Goal: Task Accomplishment & Management: Manage account settings

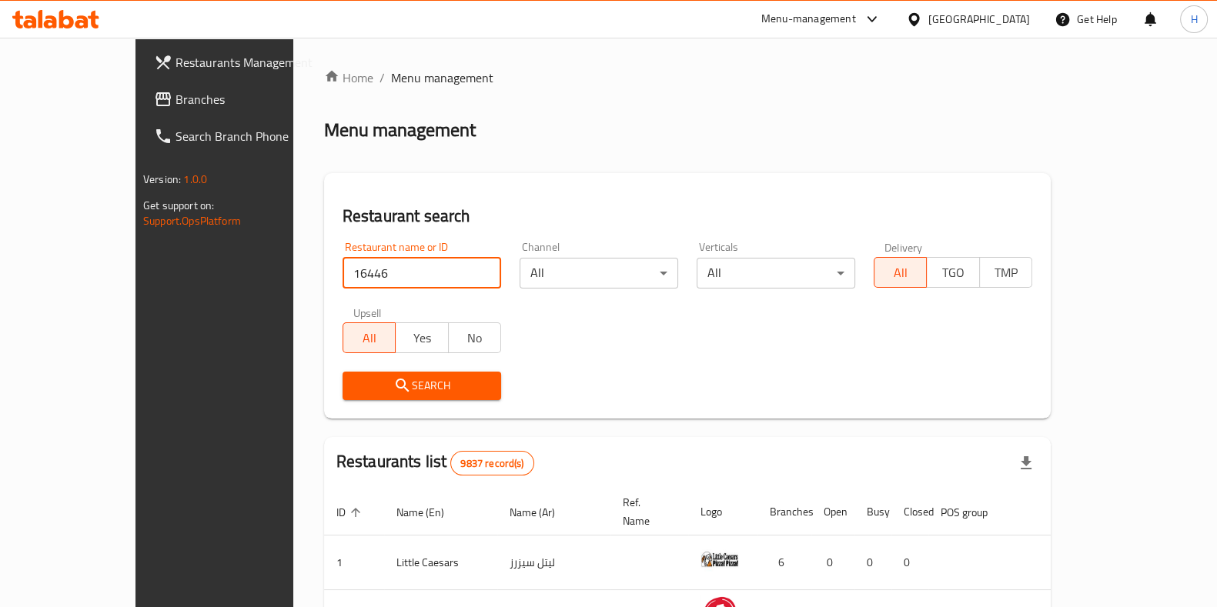
type input "16446"
click button "Search" at bounding box center [421, 386] width 159 height 28
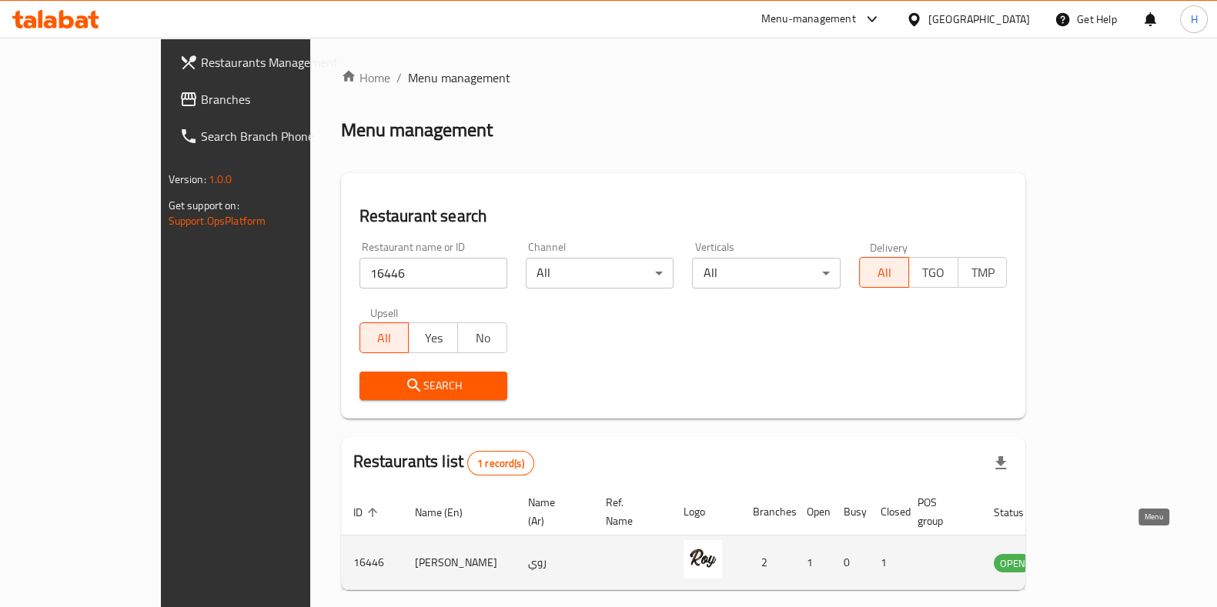
click at [1092, 557] on icon "enhanced table" at bounding box center [1083, 563] width 17 height 13
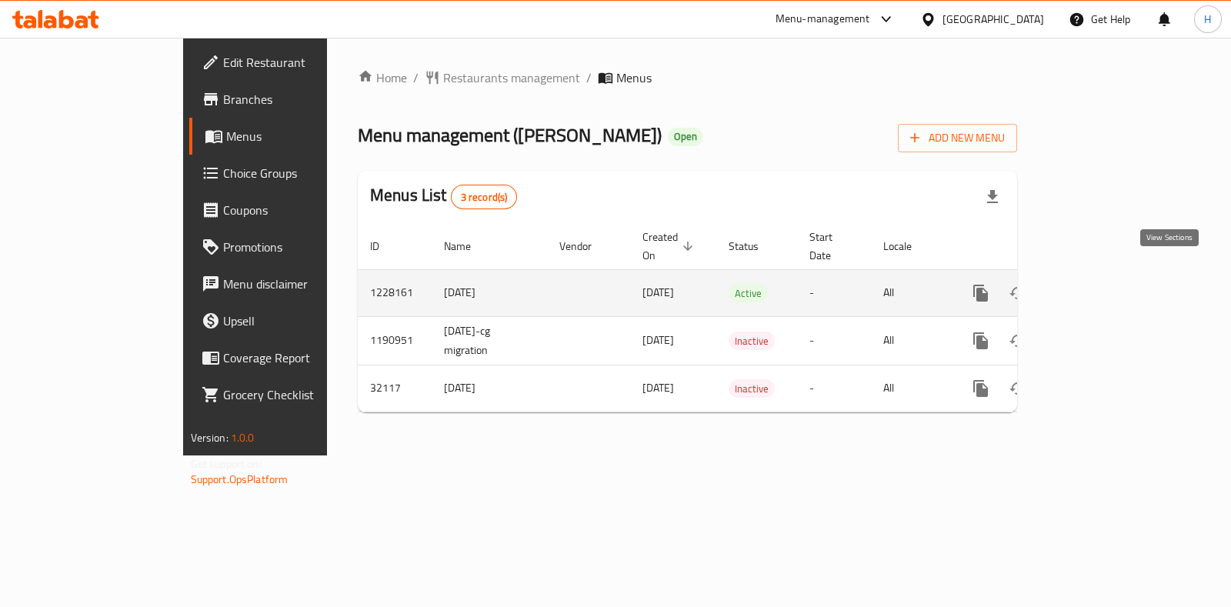
click at [1110, 278] on link "enhanced table" at bounding box center [1092, 293] width 37 height 37
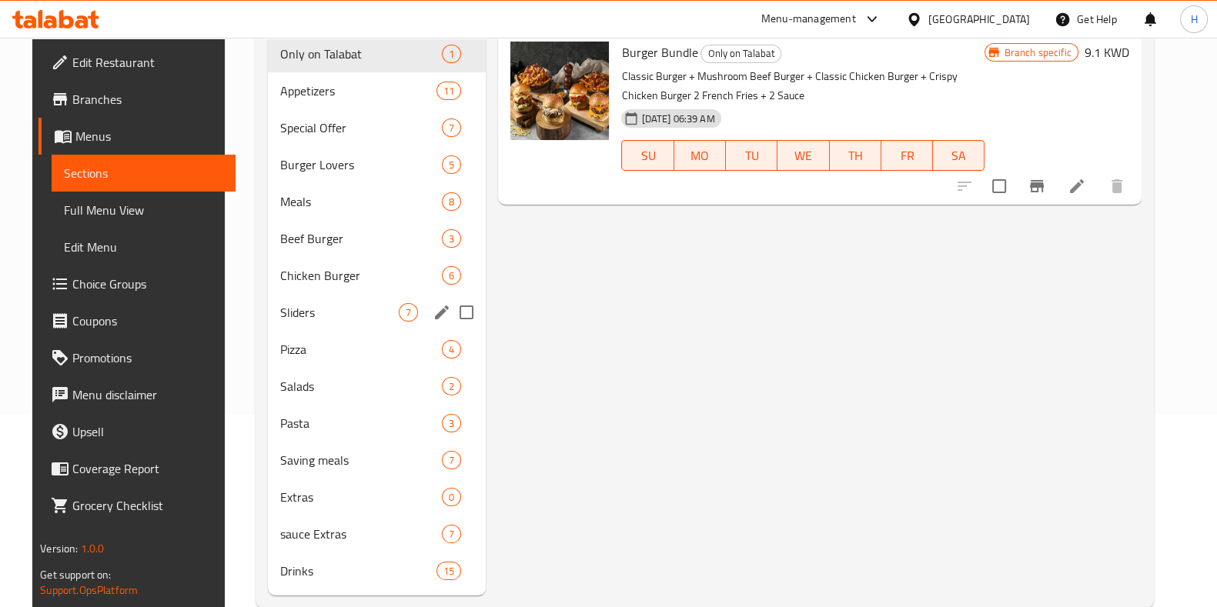
scroll to position [224, 0]
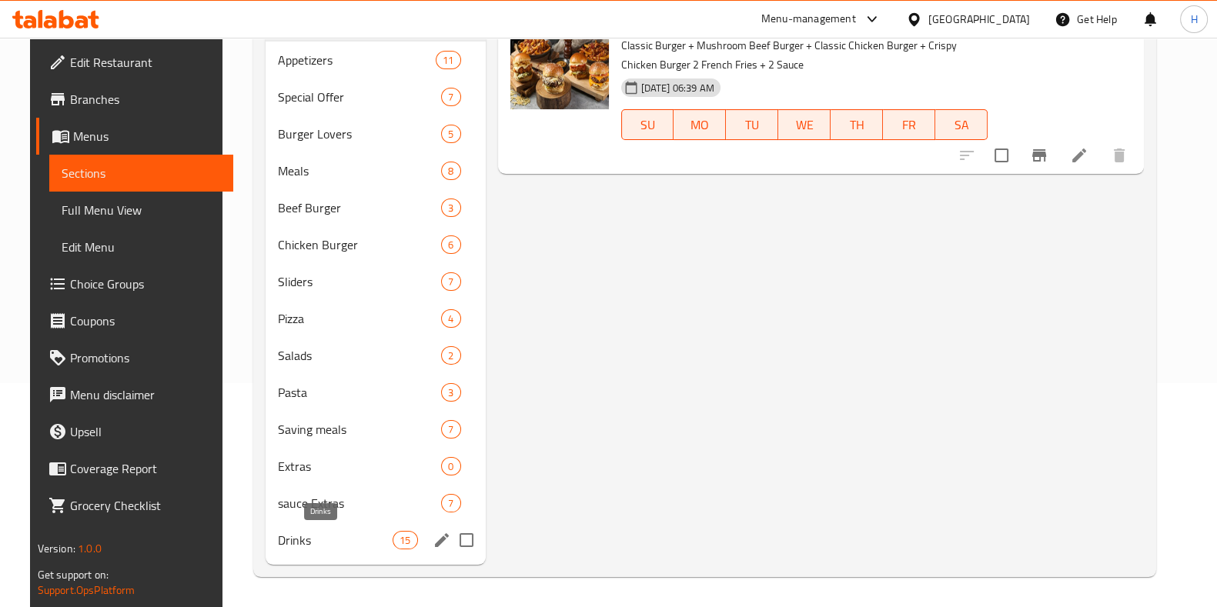
click at [302, 533] on span "Drinks" at bounding box center [335, 540] width 115 height 18
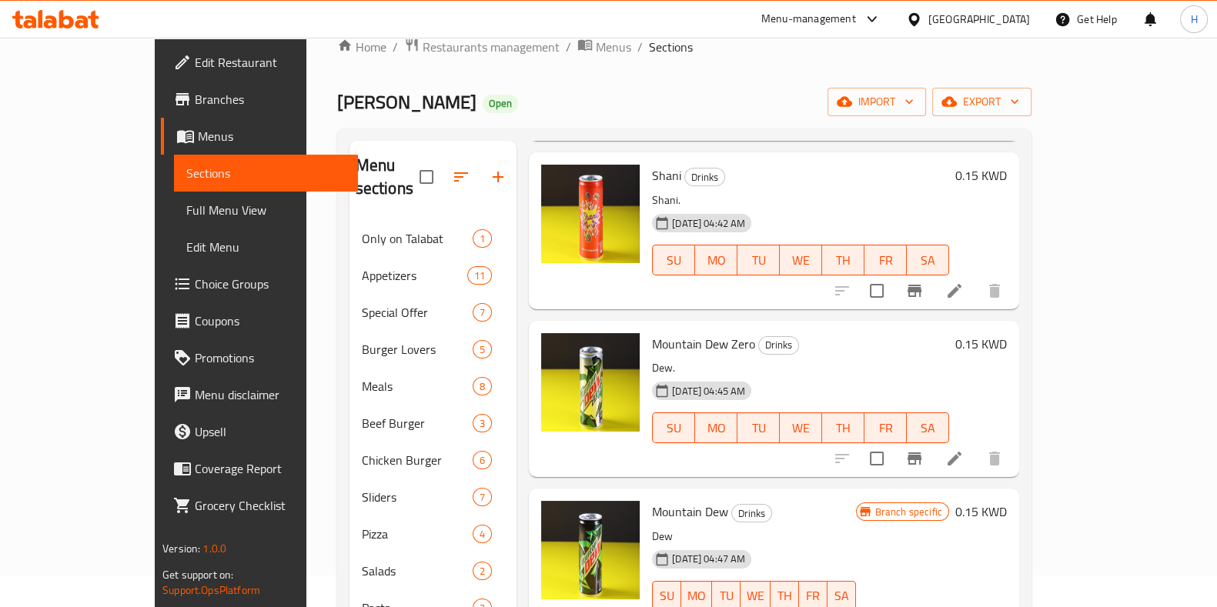
scroll to position [289, 0]
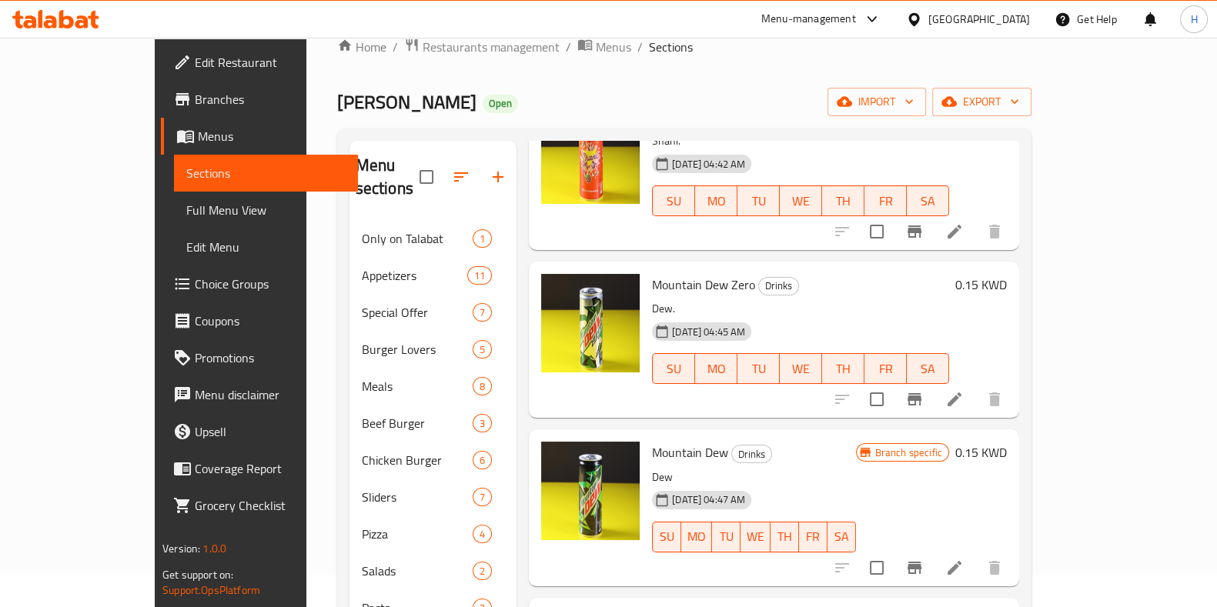
click at [976, 386] on li at bounding box center [954, 400] width 43 height 28
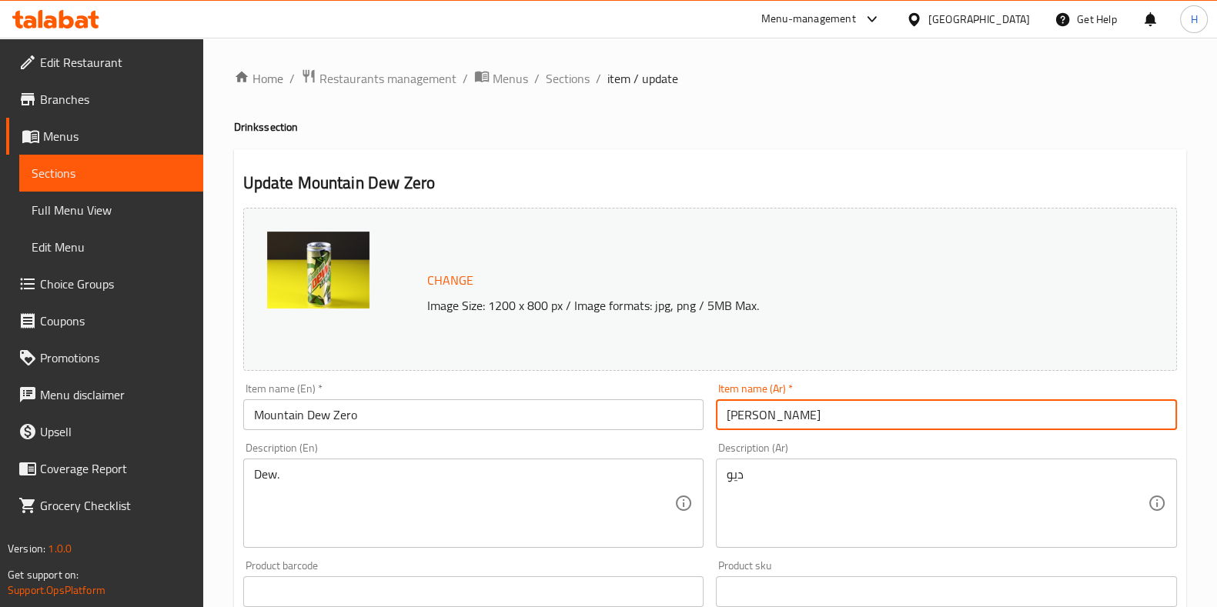
drag, startPoint x: 828, startPoint y: 422, endPoint x: 748, endPoint y: 427, distance: 80.2
click at [748, 427] on input "[PERSON_NAME]" at bounding box center [946, 414] width 461 height 31
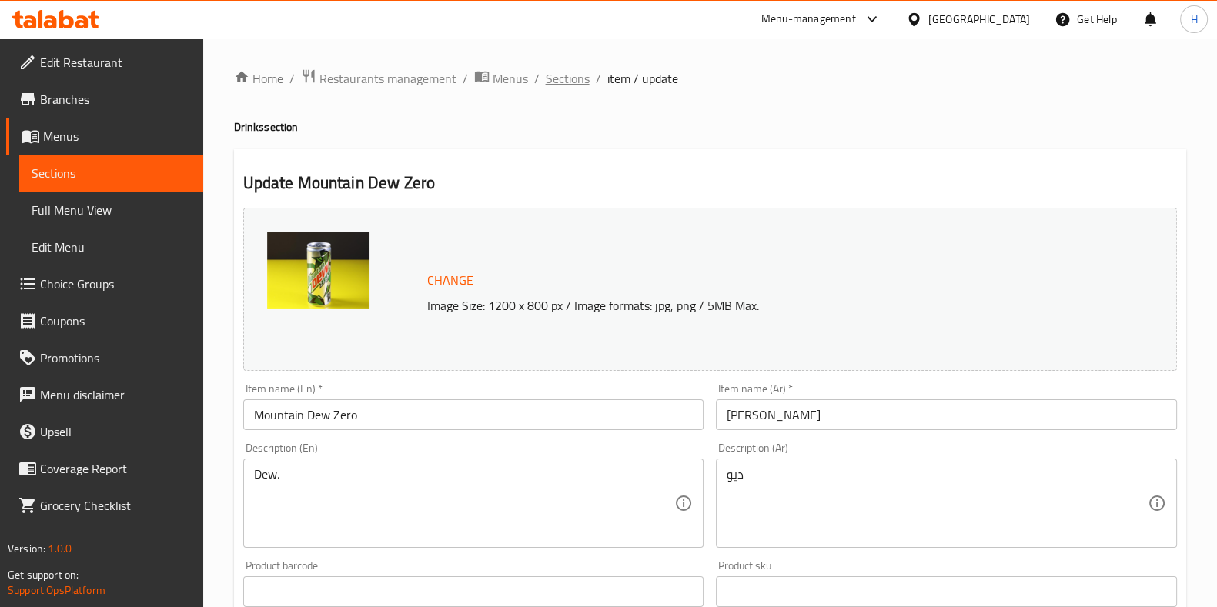
click at [566, 78] on span "Sections" at bounding box center [568, 78] width 44 height 18
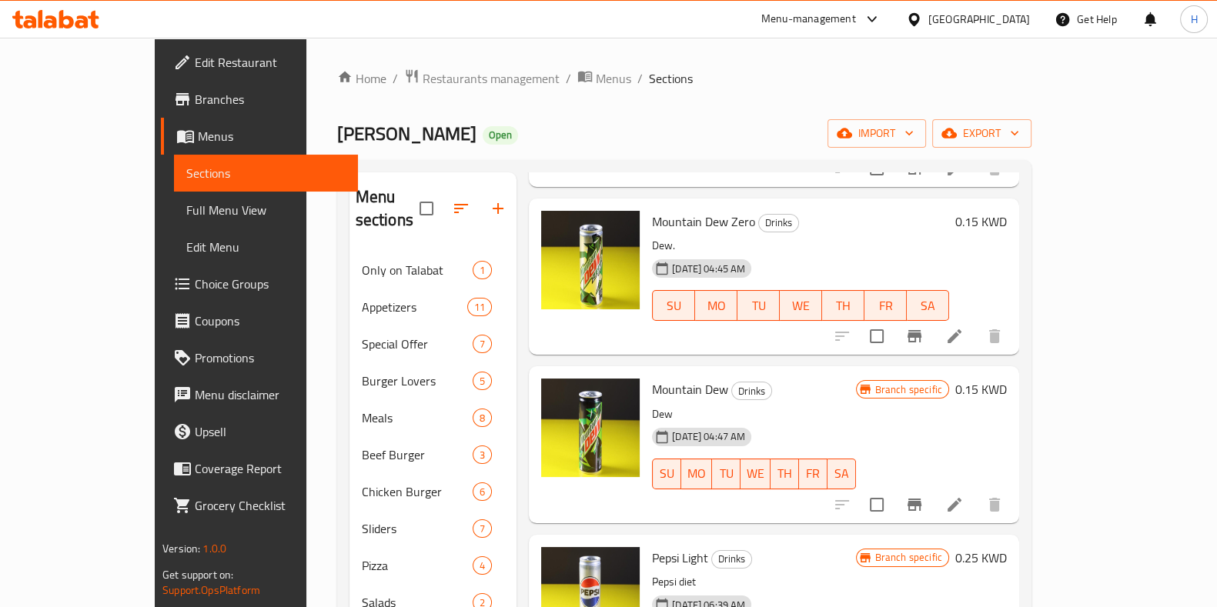
scroll to position [384, 0]
click at [195, 286] on span "Choice Groups" at bounding box center [270, 284] width 151 height 18
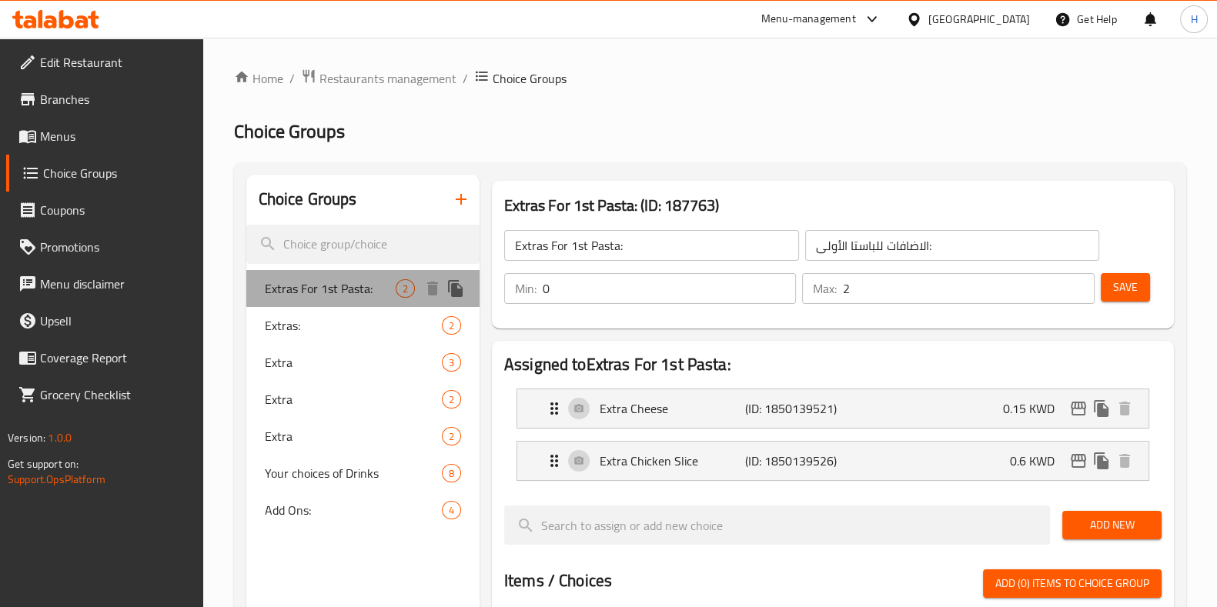
click at [359, 285] on span "Extras For 1st Pasta:" at bounding box center [330, 288] width 131 height 18
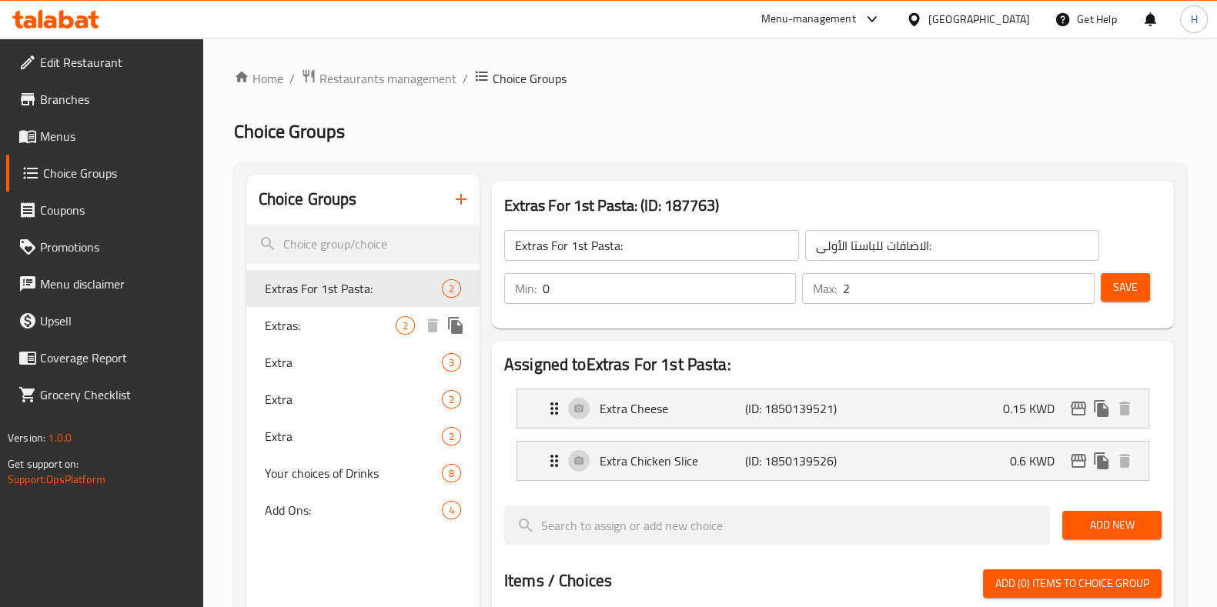
click at [309, 339] on div "Extras: 2" at bounding box center [362, 325] width 233 height 37
type input "Extras:"
type input "اضافات:"
type input "1"
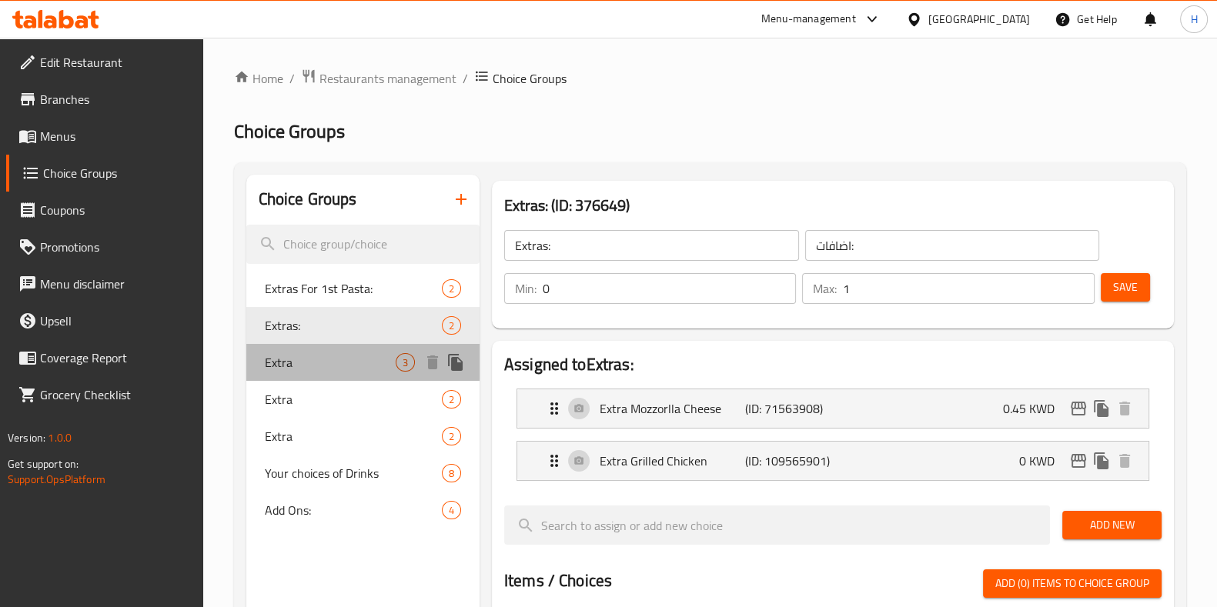
click at [319, 361] on span "Extra" at bounding box center [330, 362] width 131 height 18
type input "Extra"
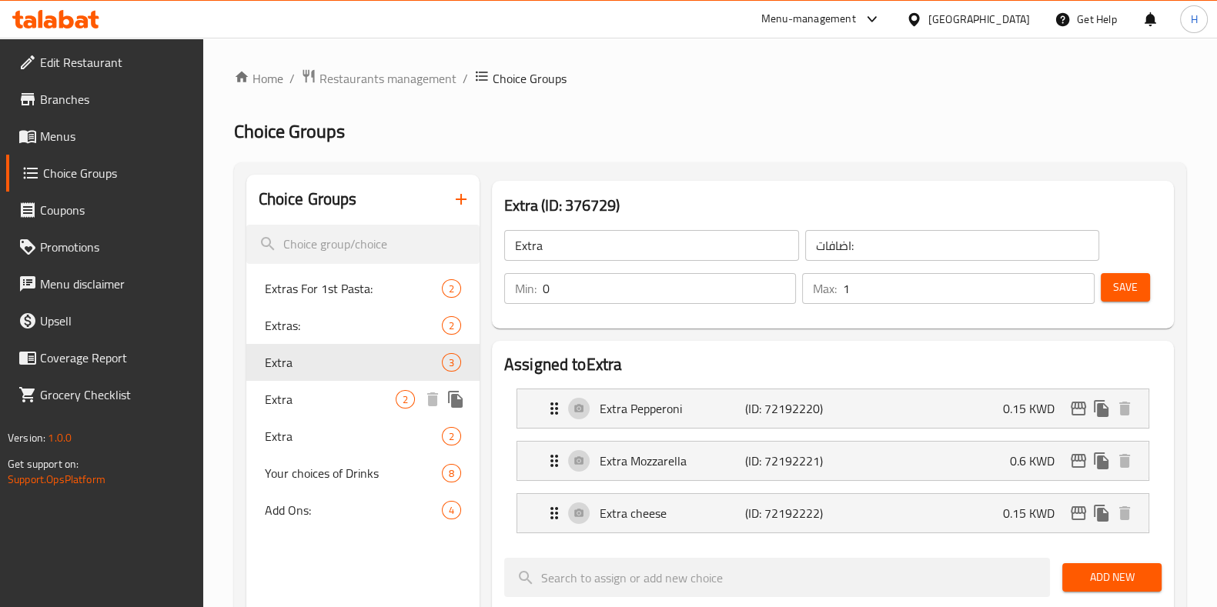
click at [316, 398] on span "Extra" at bounding box center [330, 399] width 131 height 18
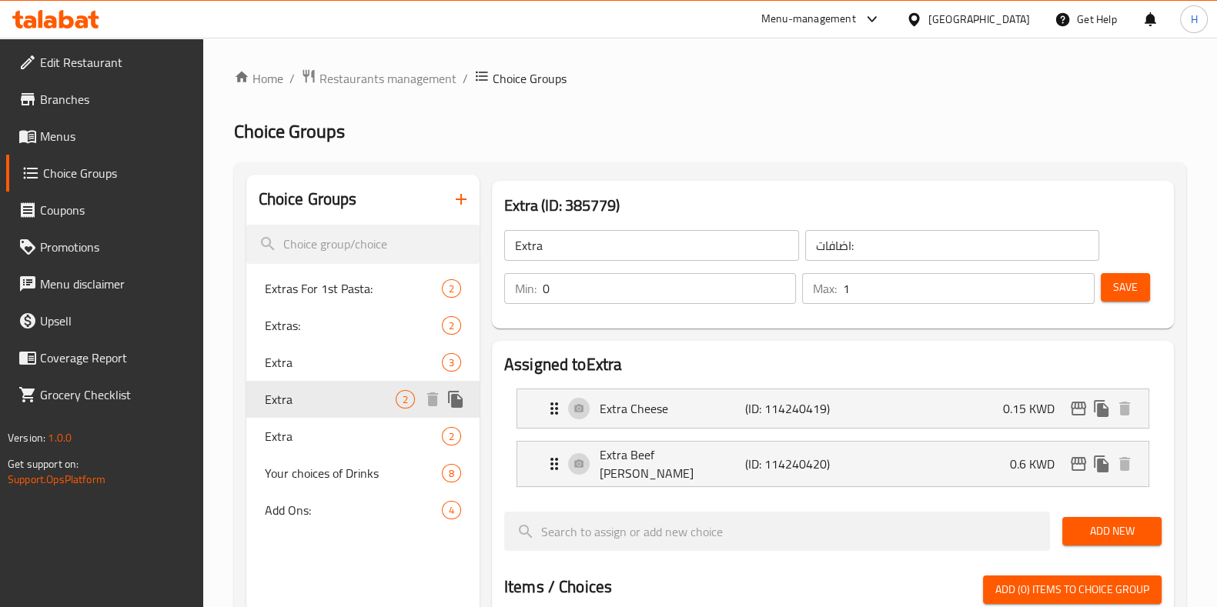
type input "اضافات"
click at [313, 429] on span "Extra" at bounding box center [330, 436] width 131 height 18
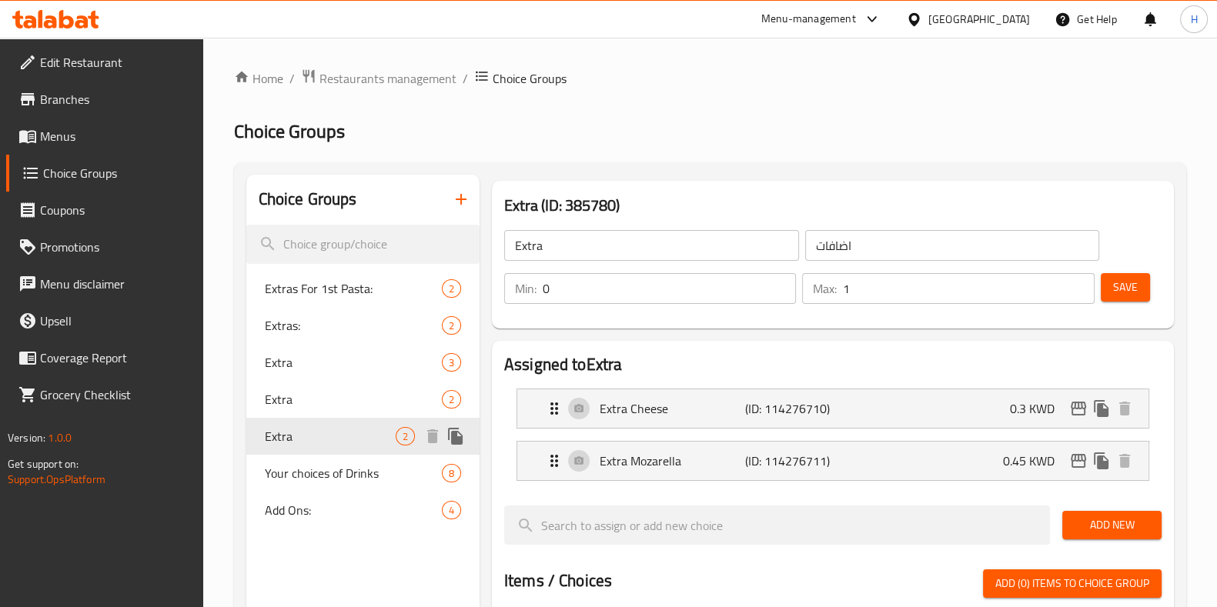
scroll to position [95, 0]
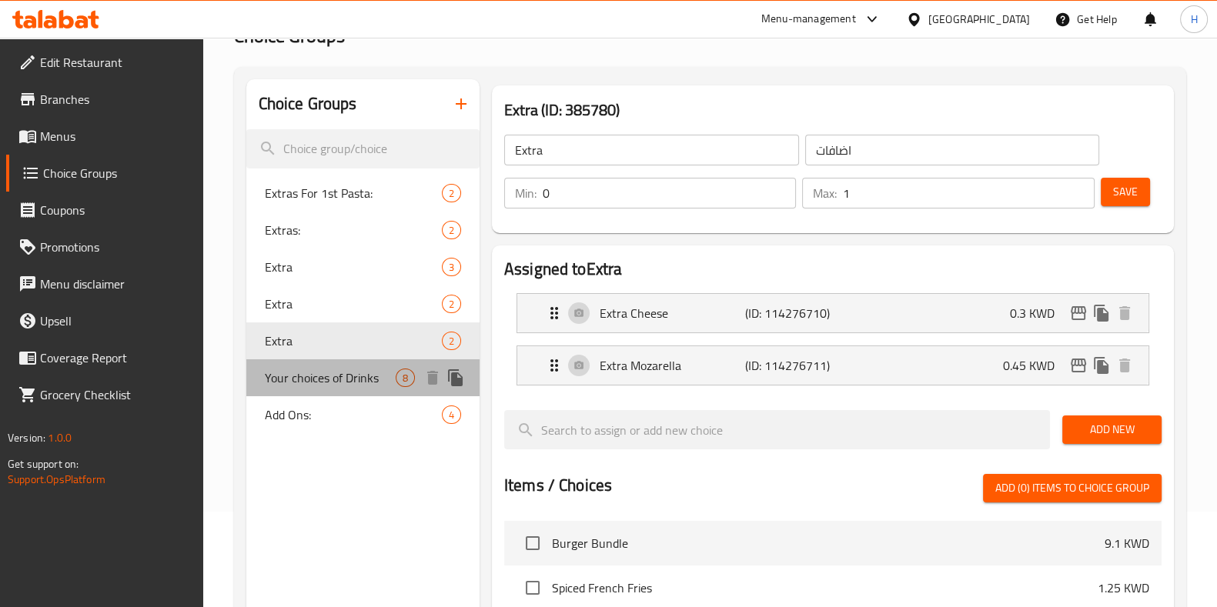
click at [319, 392] on div "Your choices of Drinks 8" at bounding box center [362, 377] width 233 height 37
type input "Your choices of Drinks"
type input "خياراتك من المشروبات"
type input "1"
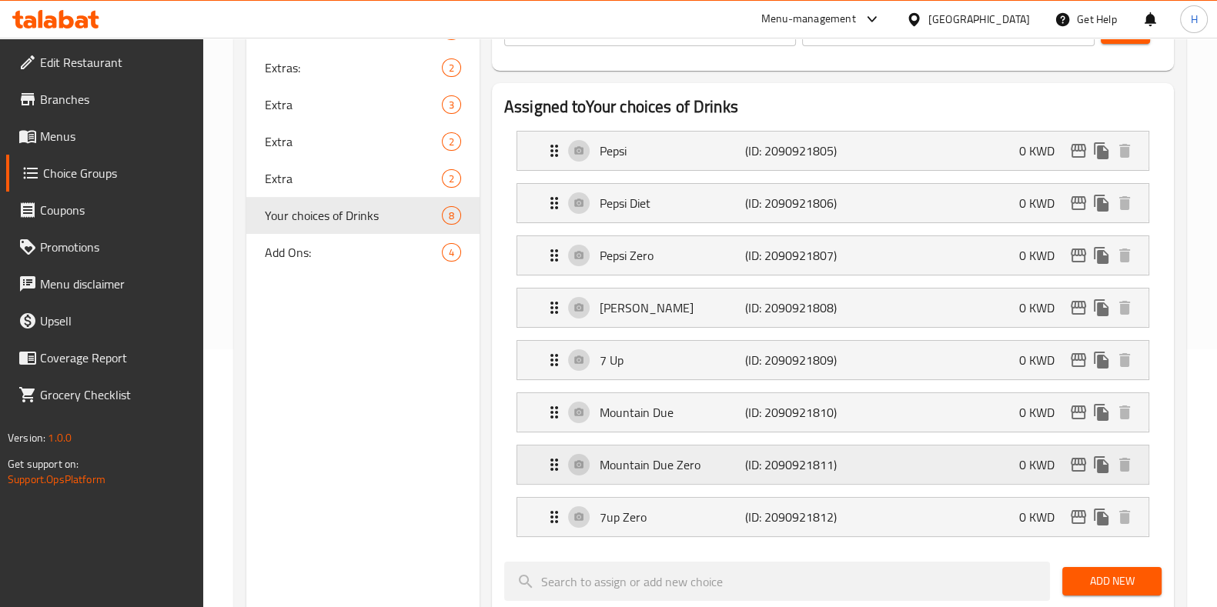
scroll to position [289, 0]
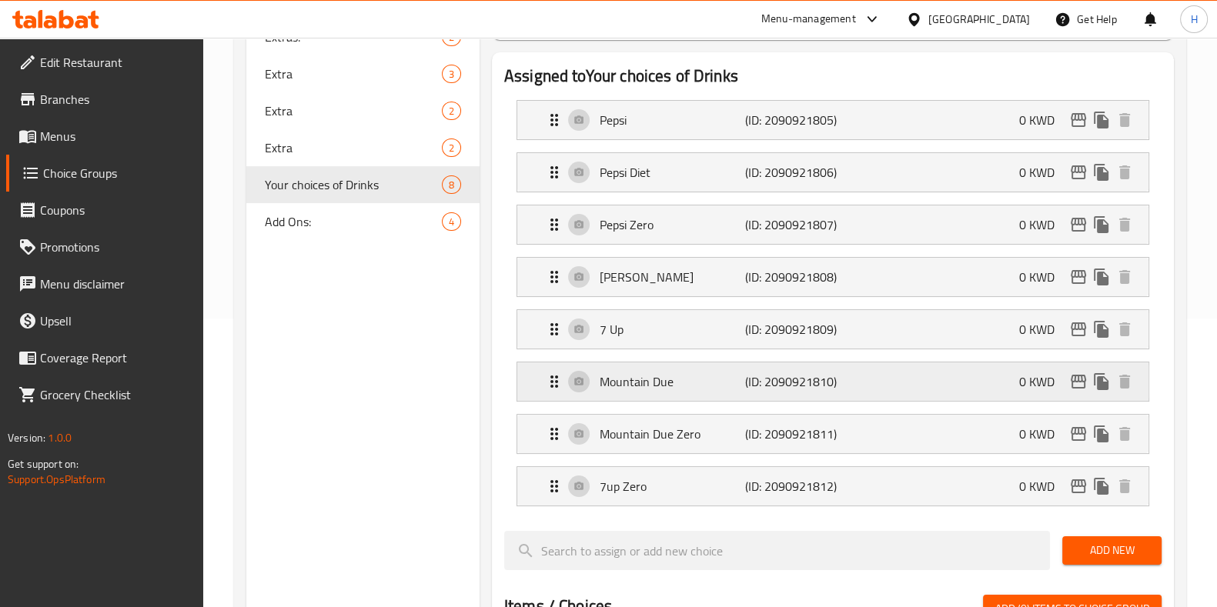
click at [720, 379] on p "Mountain Due" at bounding box center [671, 381] width 145 height 18
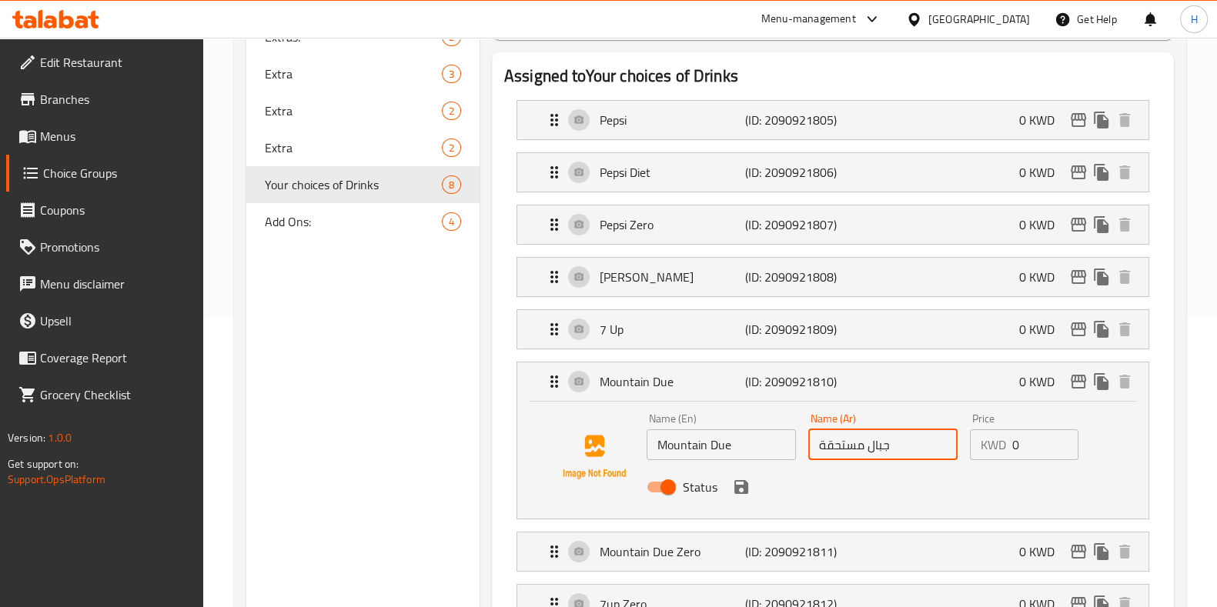
drag, startPoint x: 897, startPoint y: 440, endPoint x: 799, endPoint y: 446, distance: 97.9
click at [799, 446] on div "Name (En) Mountain Due Name (En) Name (Ar) جبال مستحقة Name (Ar) Price KWD 0 Pr…" at bounding box center [882, 457] width 485 height 101
paste input "ماونتن ديو"
click at [741, 488] on icon "save" at bounding box center [741, 487] width 18 height 18
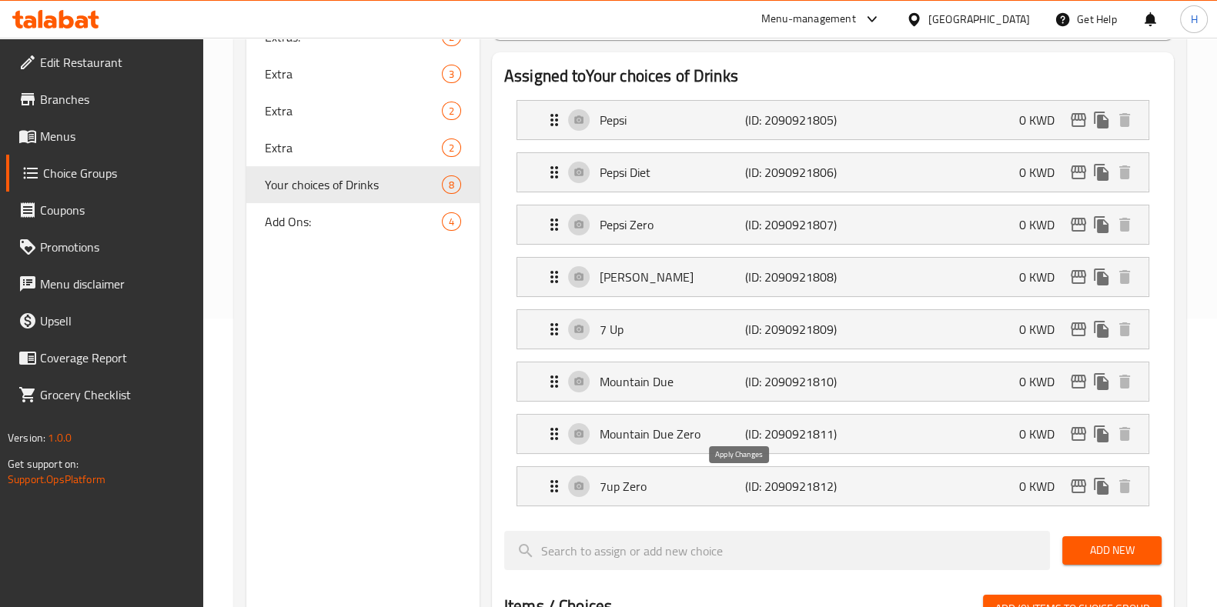
type input "ماونتن ديو"
click at [762, 440] on p "(ID: 2090921811)" at bounding box center [793, 434] width 97 height 18
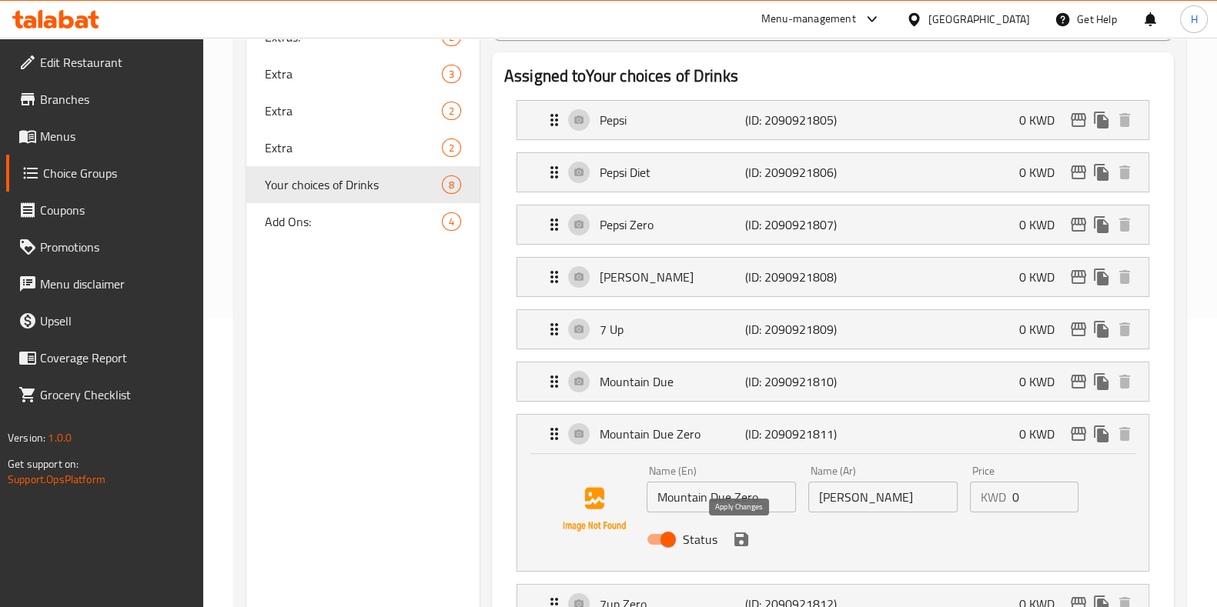
click at [743, 536] on icon "save" at bounding box center [741, 540] width 14 height 14
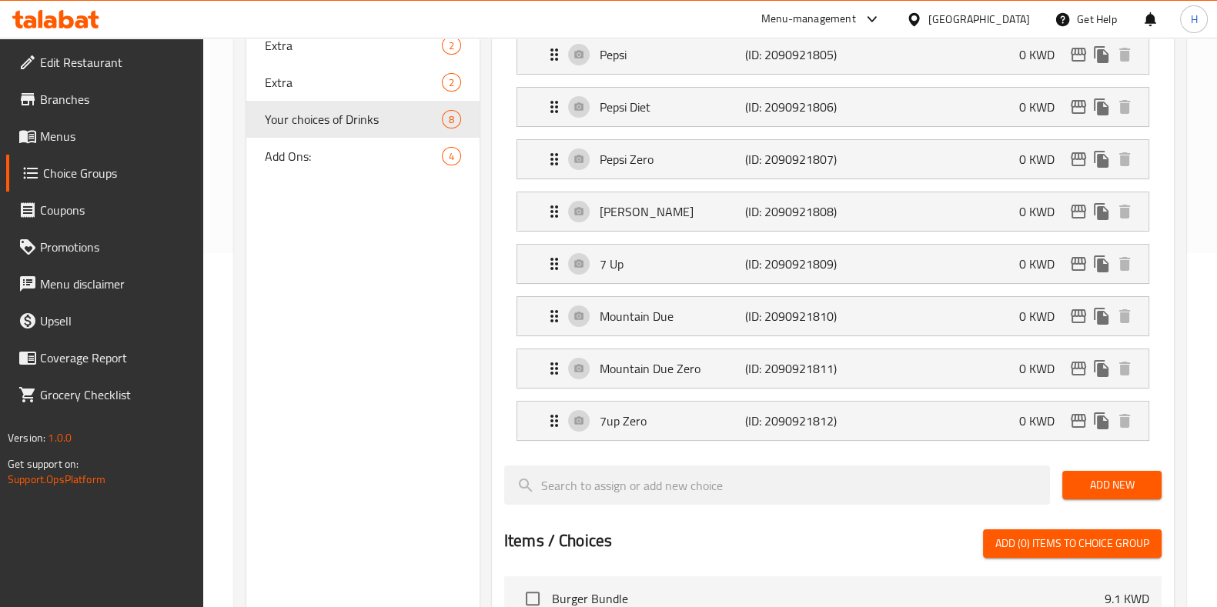
scroll to position [384, 0]
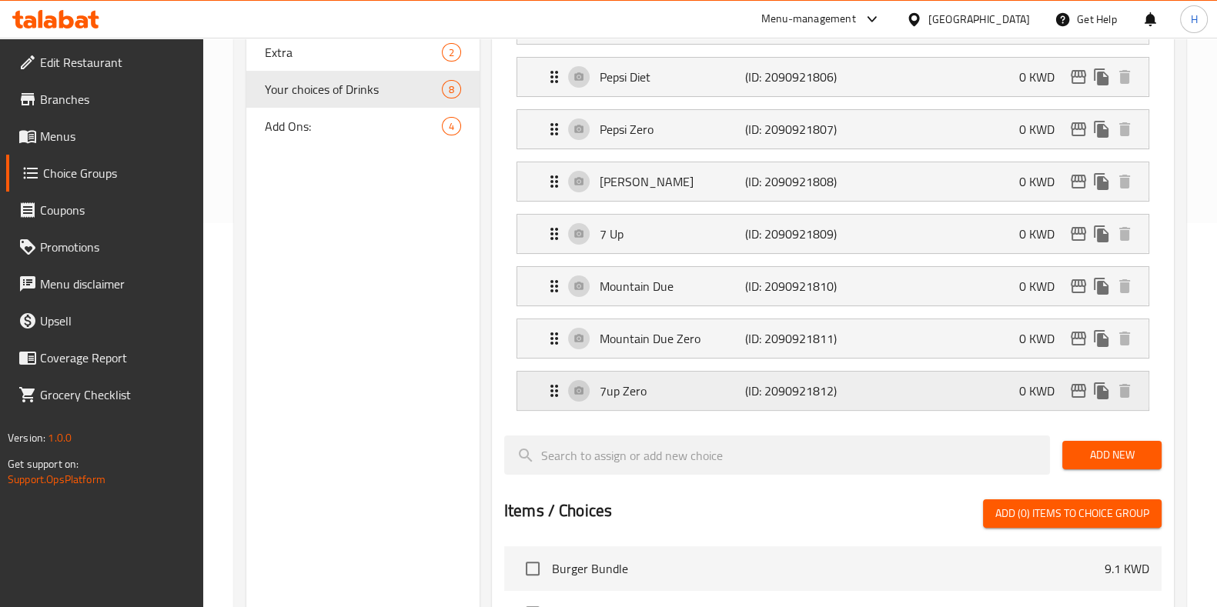
click at [700, 392] on p "7up Zero" at bounding box center [671, 391] width 145 height 18
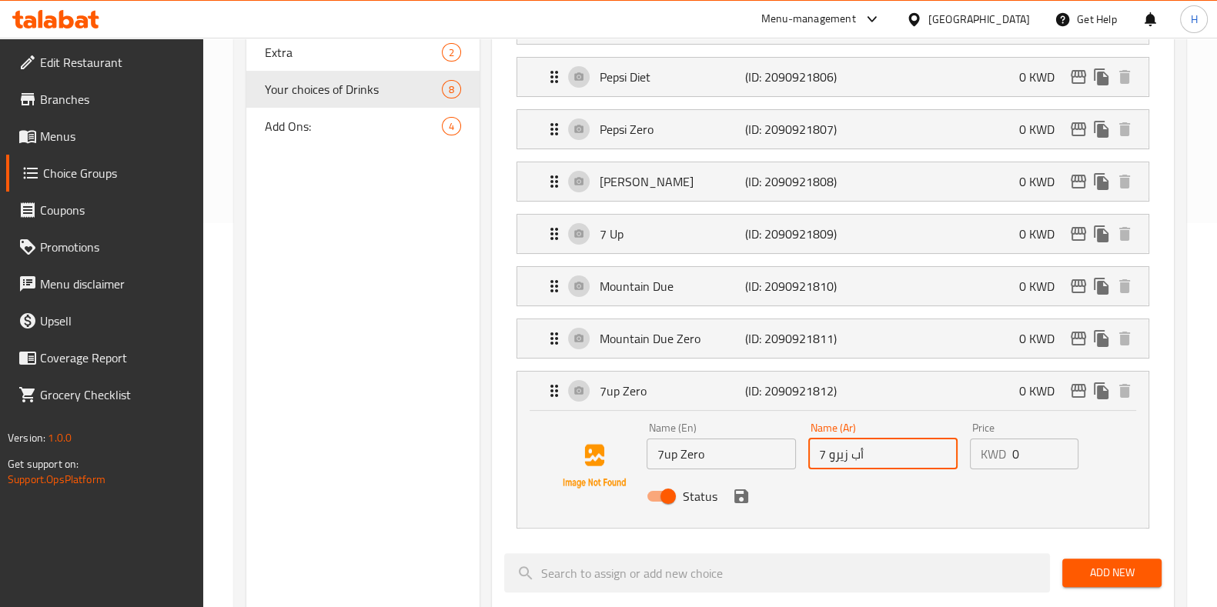
drag, startPoint x: 881, startPoint y: 457, endPoint x: 797, endPoint y: 457, distance: 84.7
click at [797, 457] on div "Name (En) 7up Zero Name (En) Name (Ar) 7 أب زيرو Name (Ar) Price KWD 0 Price St…" at bounding box center [882, 466] width 485 height 101
type input "s"
click at [745, 494] on icon "save" at bounding box center [741, 496] width 14 height 14
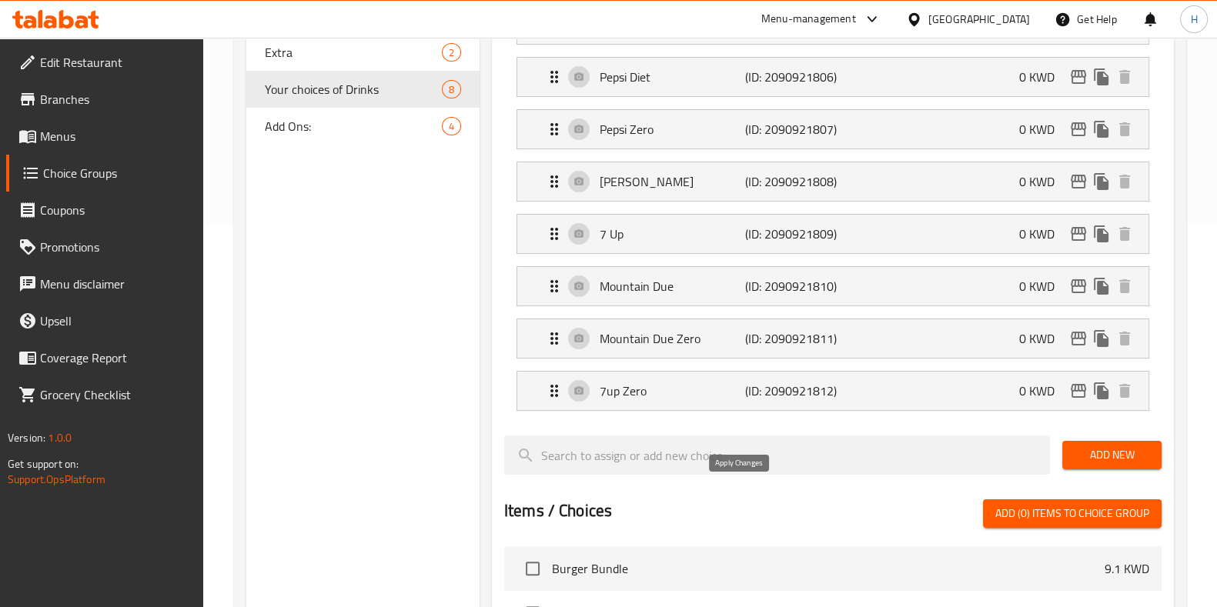
type input "سفن اب زيرو"
click at [745, 344] on p "(ID: 2090921811)" at bounding box center [793, 338] width 97 height 18
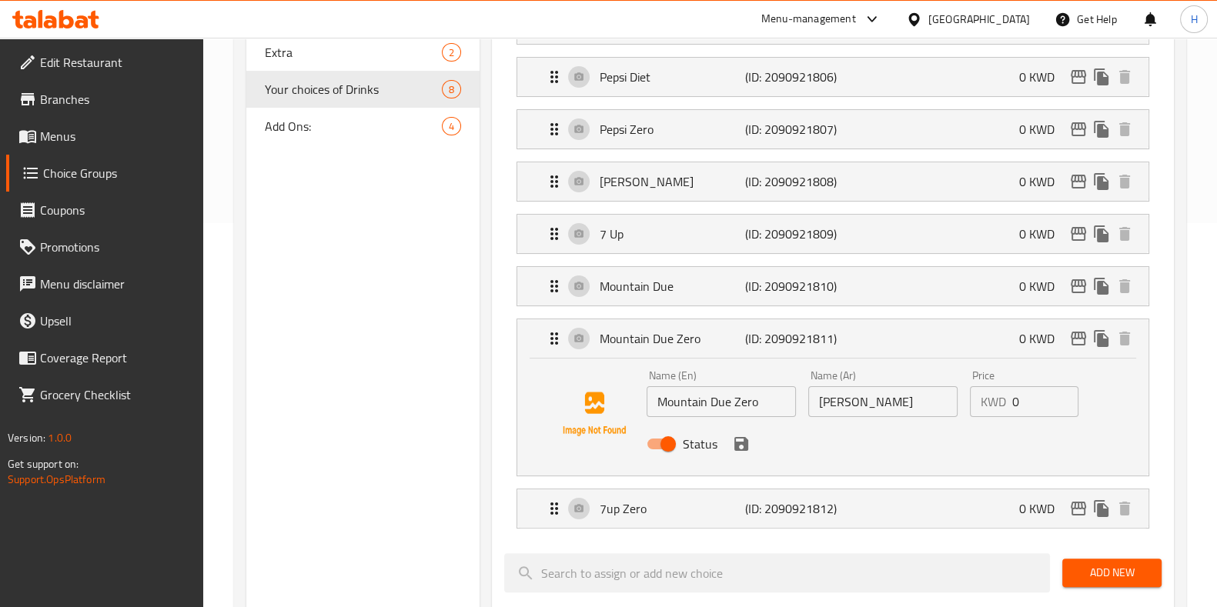
click at [740, 450] on icon "save" at bounding box center [741, 444] width 18 height 18
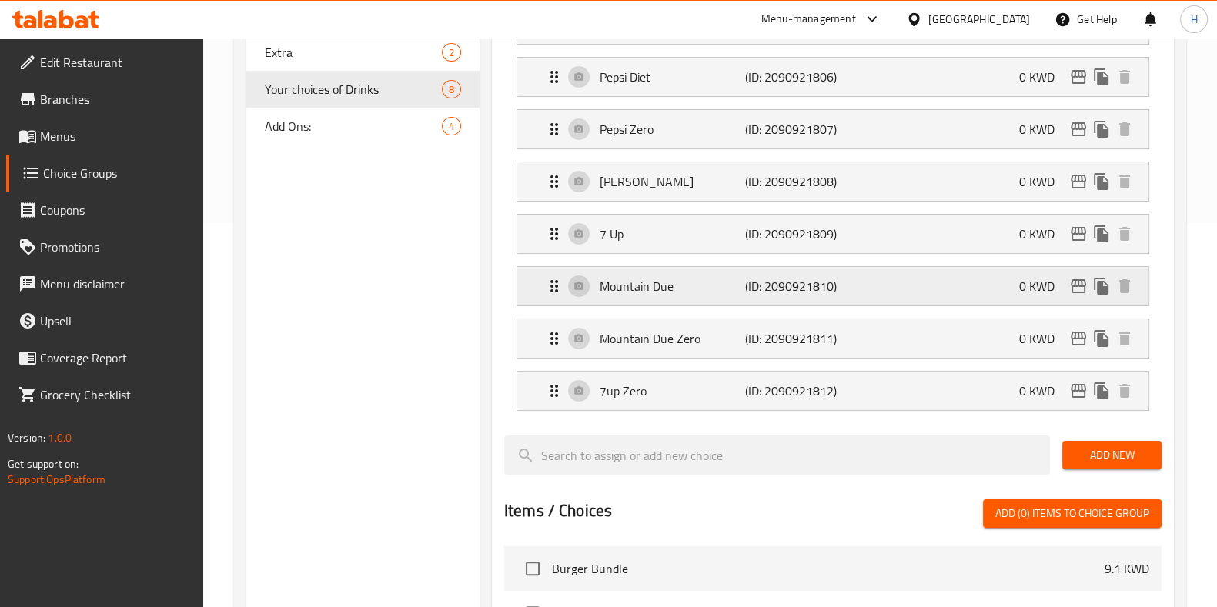
click at [808, 290] on p "(ID: 2090921810)" at bounding box center [793, 286] width 97 height 18
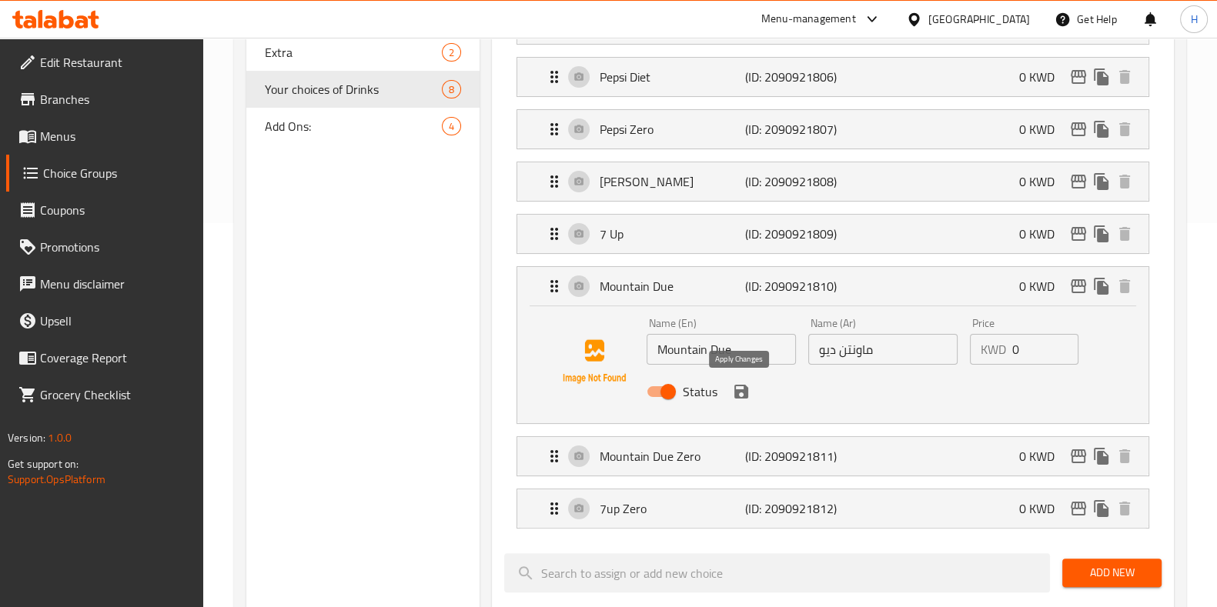
drag, startPoint x: 741, startPoint y: 382, endPoint x: 741, endPoint y: 371, distance: 10.8
click at [741, 385] on icon "save" at bounding box center [741, 392] width 14 height 14
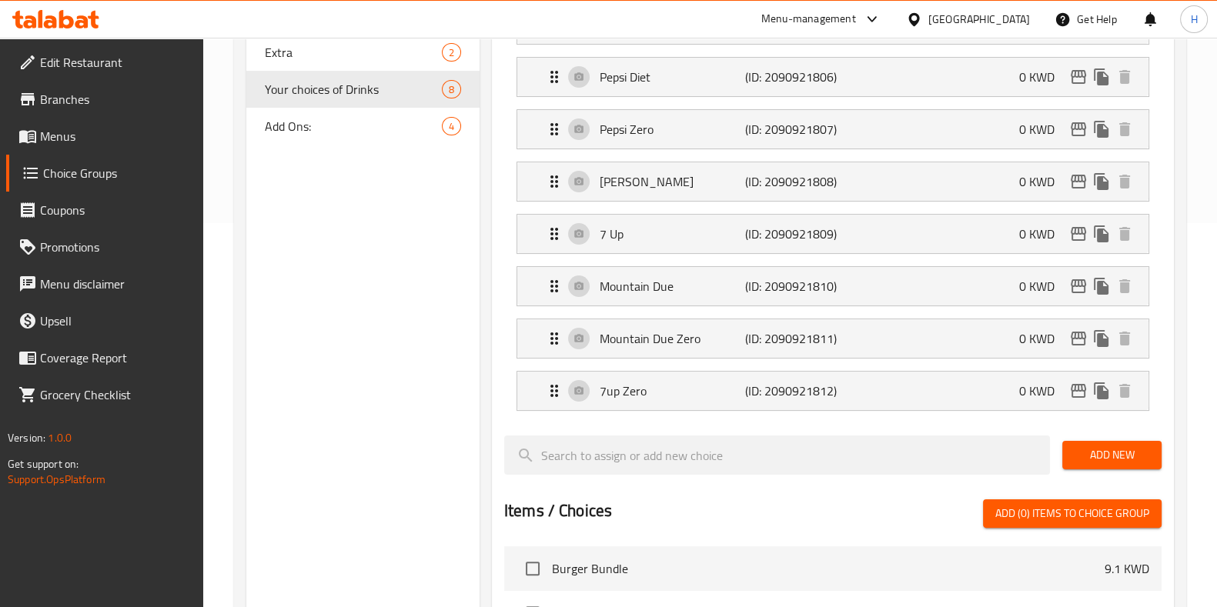
click at [790, 209] on li "7 Up (ID: 2090921809) 0 KWD Name (En) 7 Up Name (En) Name (Ar) 7 أب Name (Ar) P…" at bounding box center [832, 234] width 657 height 52
click at [784, 219] on div "7 Up (ID: 2090921809) 0 KWD" at bounding box center [837, 234] width 585 height 38
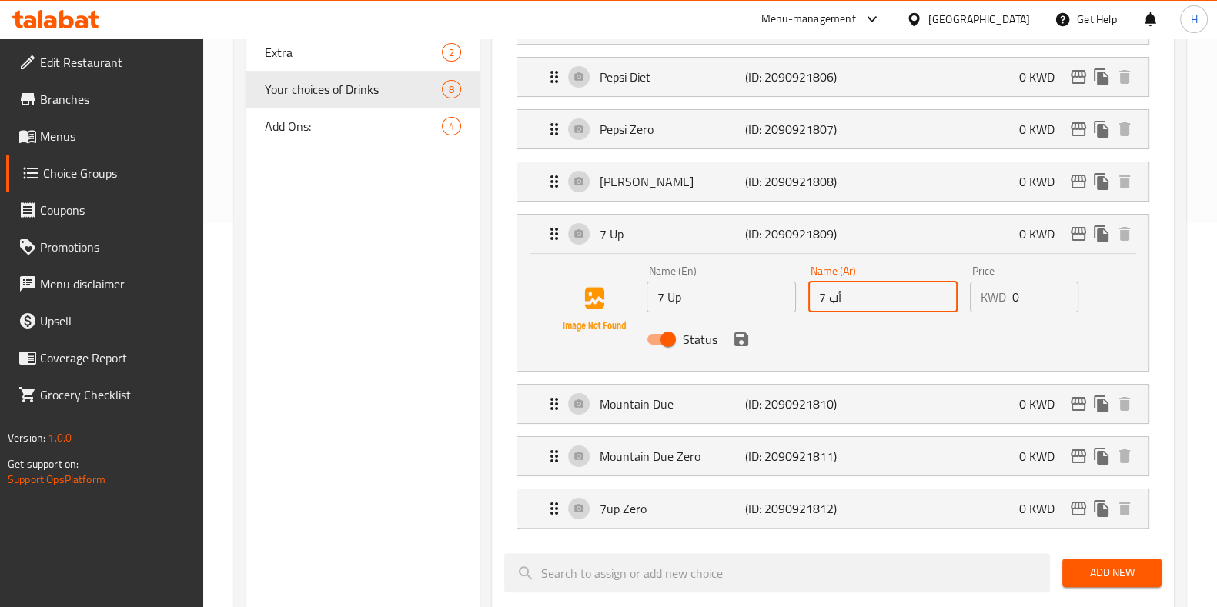
drag, startPoint x: 867, startPoint y: 302, endPoint x: 813, endPoint y: 306, distance: 54.0
click at [813, 306] on input "7 أب" at bounding box center [882, 297] width 149 height 31
type input "سفن اب"
click at [750, 332] on button "save" at bounding box center [741, 339] width 23 height 23
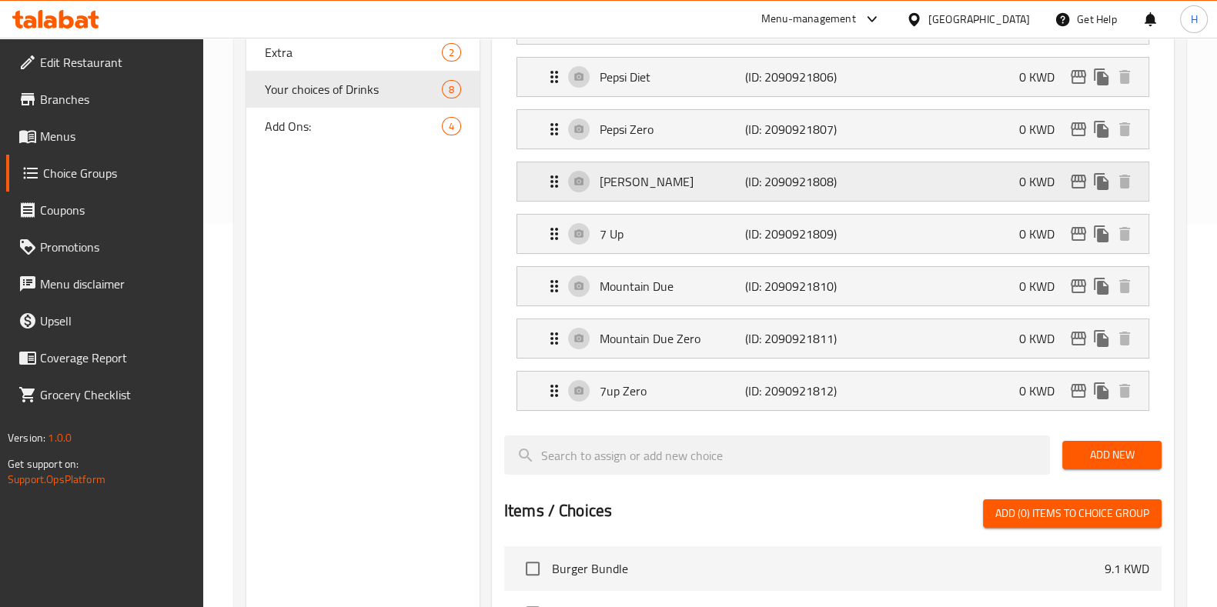
click at [715, 189] on p "[PERSON_NAME]" at bounding box center [671, 181] width 145 height 18
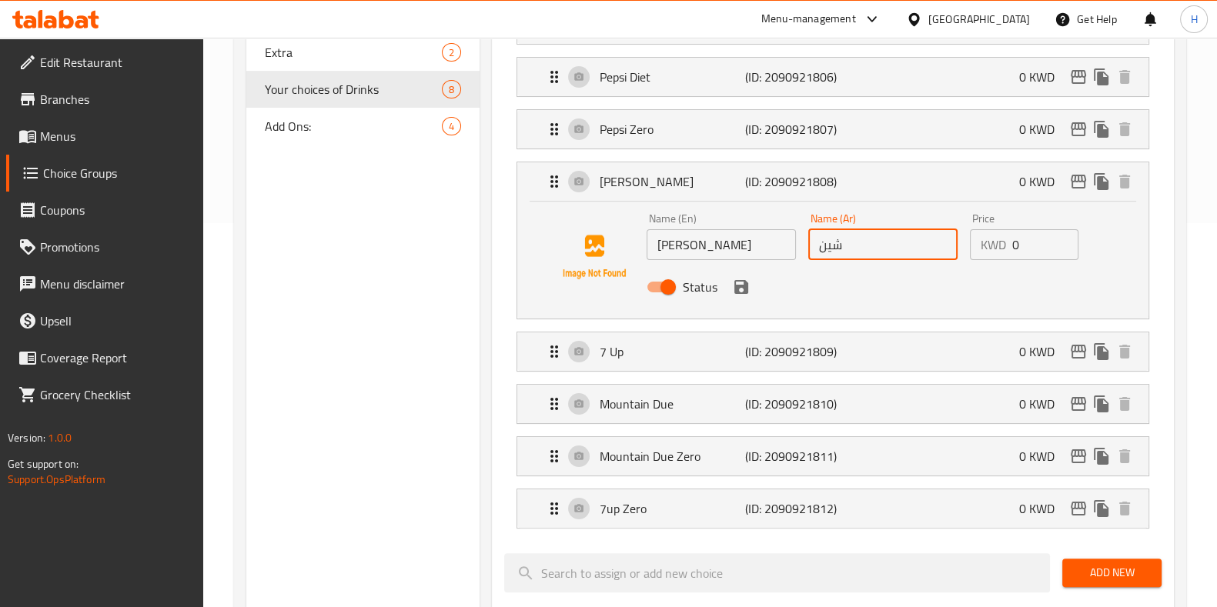
drag, startPoint x: 803, startPoint y: 248, endPoint x: 737, endPoint y: 248, distance: 65.4
click at [737, 248] on div "Name (En) [PERSON_NAME] Name (En) Name (Ar) شين Name (Ar) Price KWD 0 Price Sta…" at bounding box center [882, 257] width 485 height 101
click at [740, 283] on icon "save" at bounding box center [741, 287] width 14 height 14
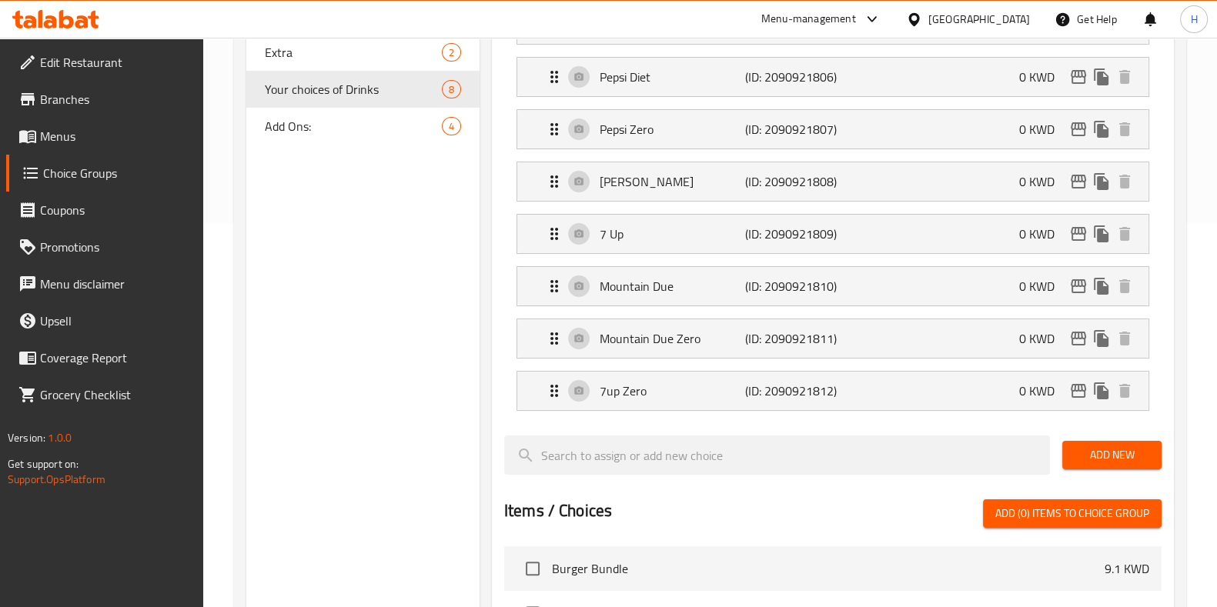
type input "شاني"
click at [772, 98] on li "Pepsi Diet (ID: 2090921806) 0 KWD Name (En) Pepsi Diet Name (En) Name (Ar) بيبس…" at bounding box center [832, 77] width 657 height 52
click at [774, 95] on div "Pepsi Diet (ID: 2090921806) 0 KWD" at bounding box center [837, 77] width 585 height 38
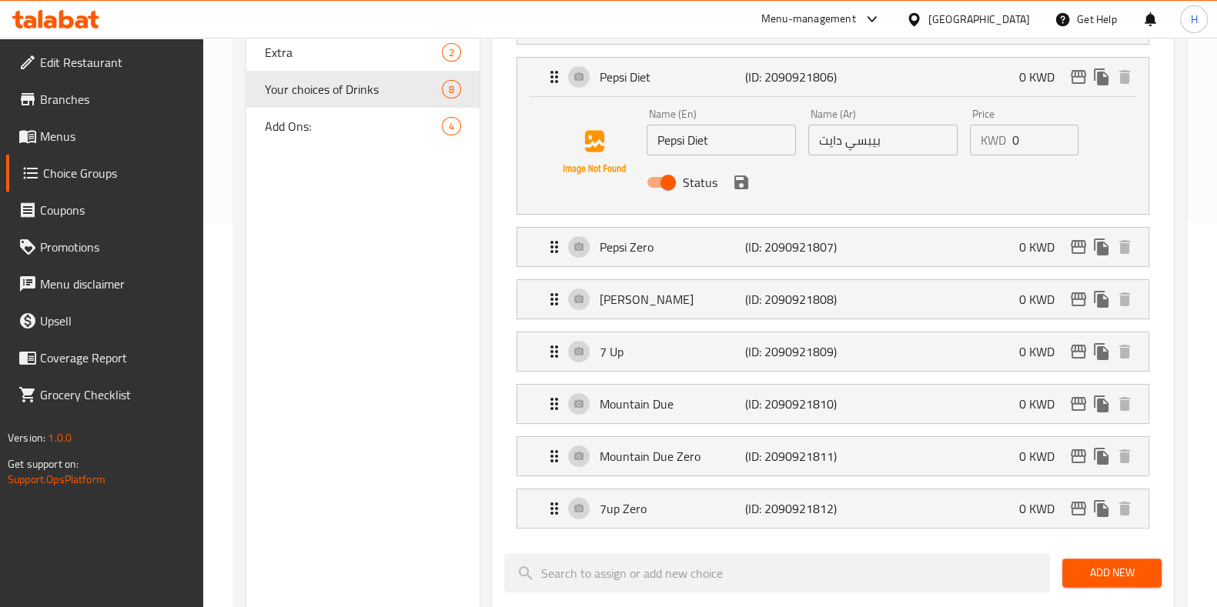
click at [887, 97] on div "Name (En) Pepsi Diet Name (En) Name (Ar) بيبسي دايت Name (Ar) Price KWD 0 Price…" at bounding box center [832, 155] width 631 height 117
click at [802, 255] on p "(ID: 2090921807)" at bounding box center [793, 247] width 97 height 18
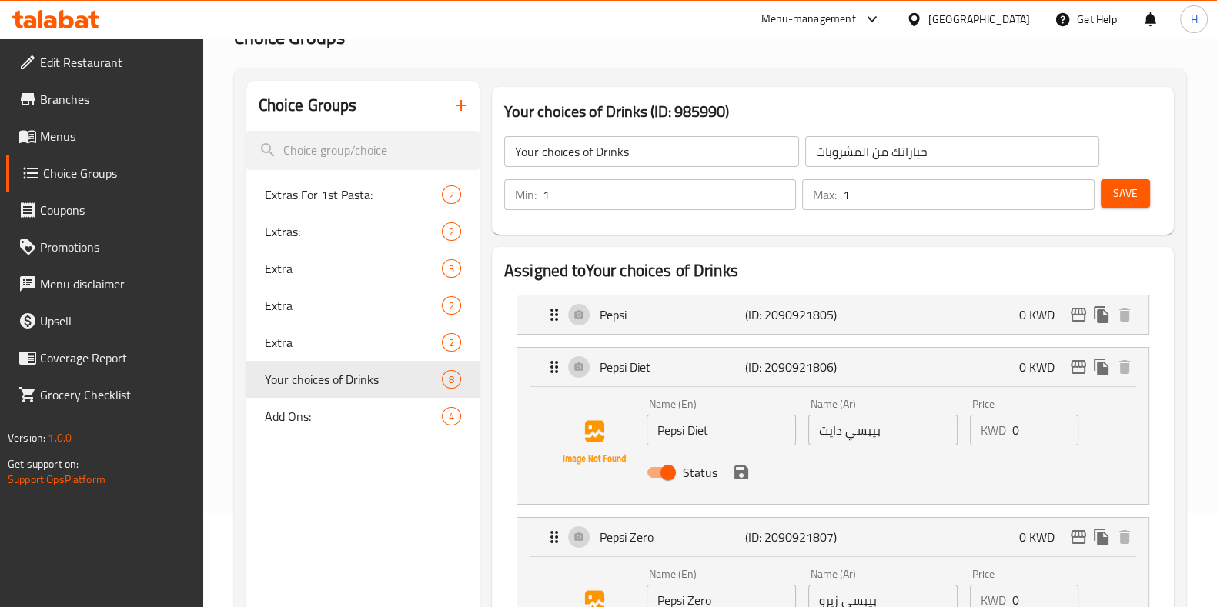
scroll to position [0, 0]
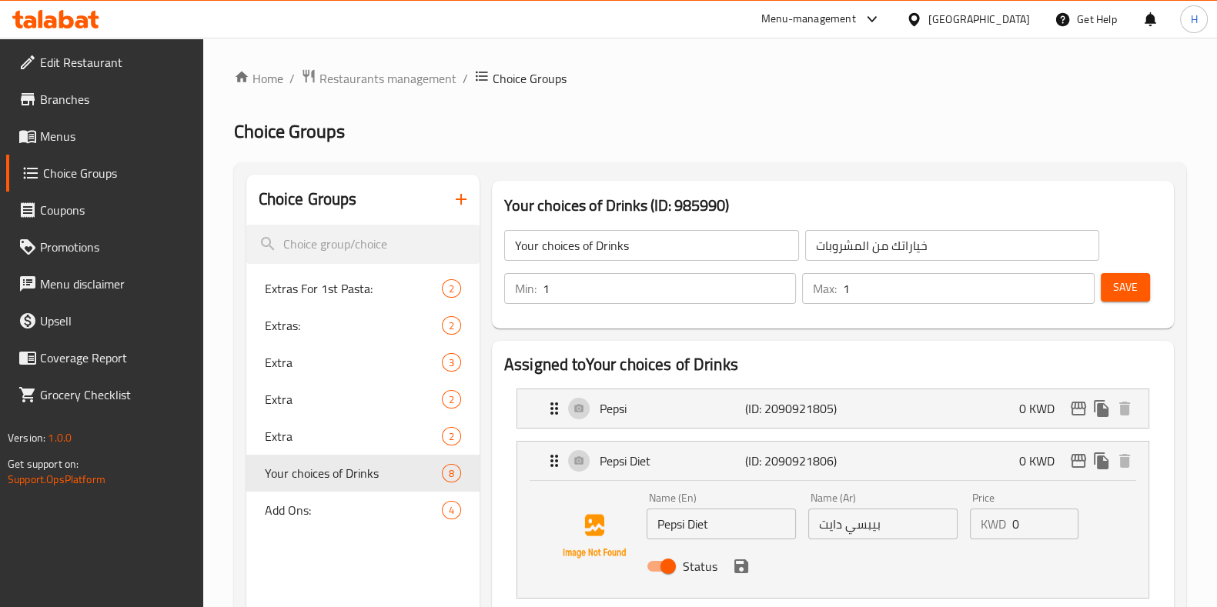
drag, startPoint x: 1116, startPoint y: 290, endPoint x: 1124, endPoint y: 286, distance: 9.0
click at [1119, 287] on span "Save" at bounding box center [1125, 287] width 25 height 19
